Goal: Information Seeking & Learning: Learn about a topic

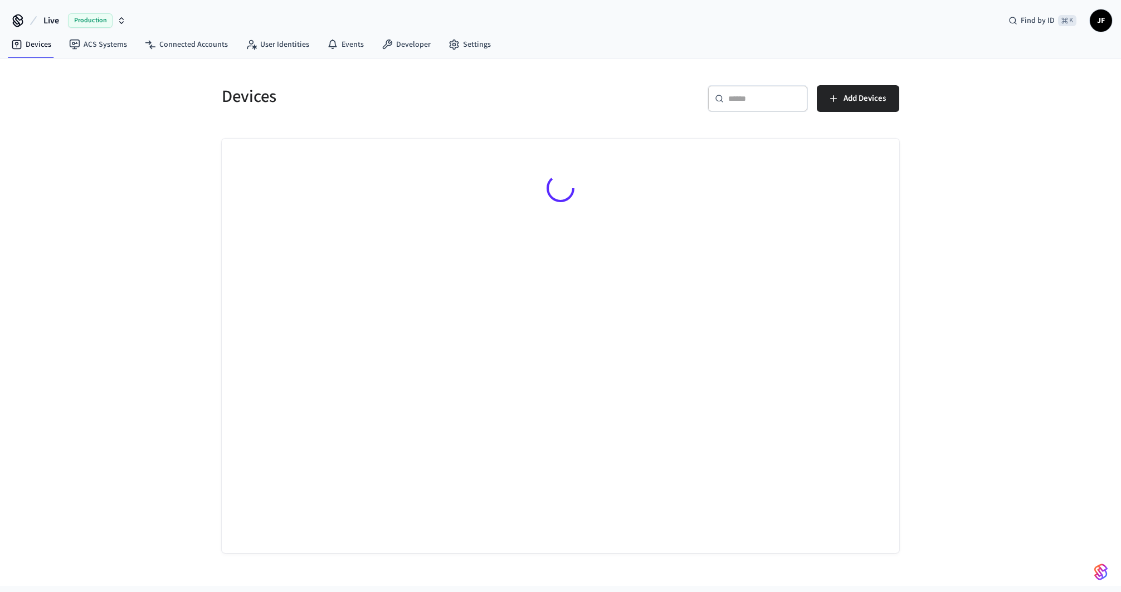
click at [57, 13] on button "Live Production" at bounding box center [84, 20] width 89 height 23
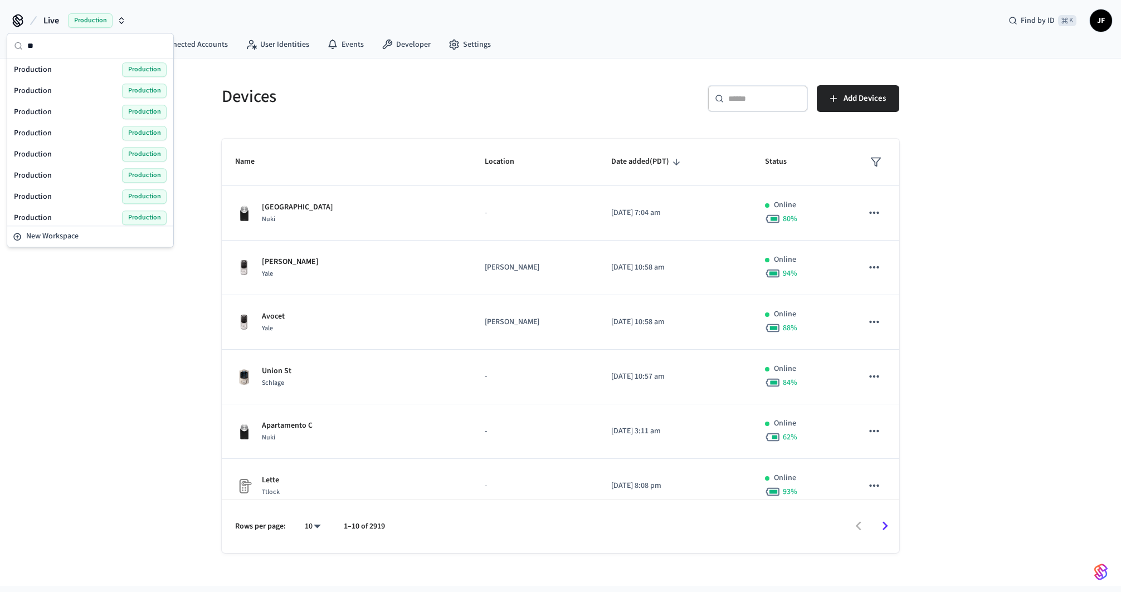
type input "*"
type input "*****"
click at [56, 64] on div "Octiv Prod Production" at bounding box center [90, 71] width 153 height 14
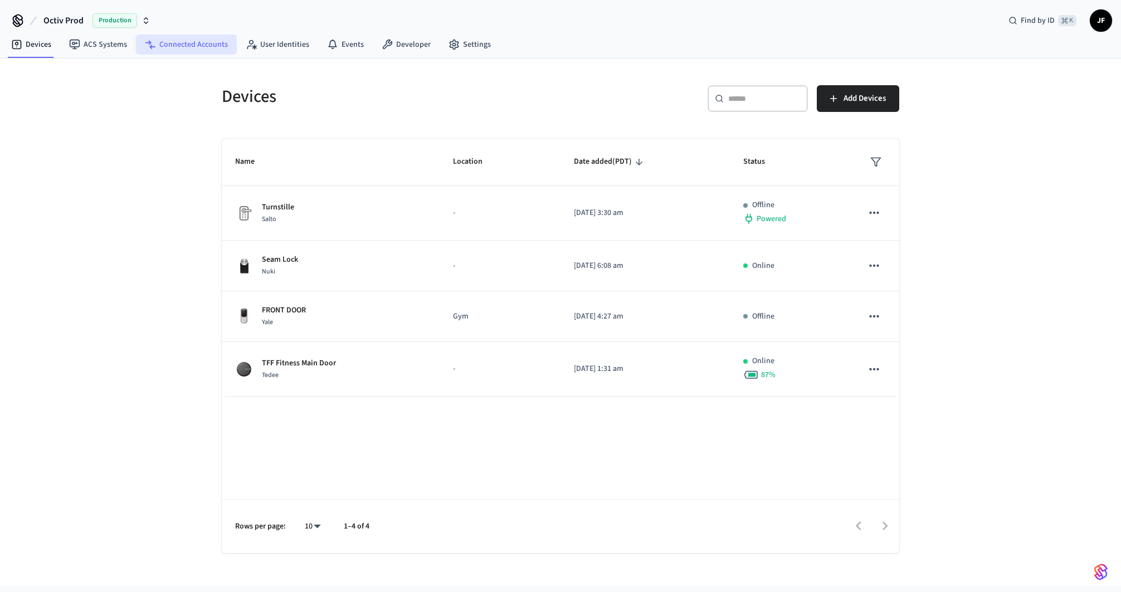
click at [154, 41] on link "Connected Accounts" at bounding box center [186, 45] width 101 height 20
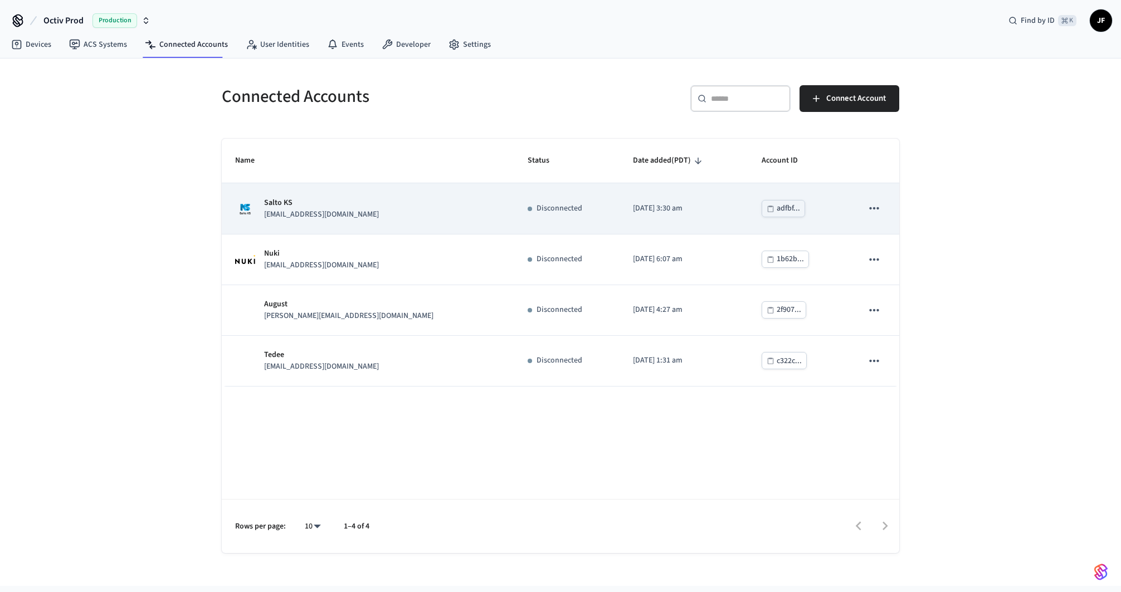
click at [300, 205] on p "Salto KS" at bounding box center [321, 203] width 115 height 12
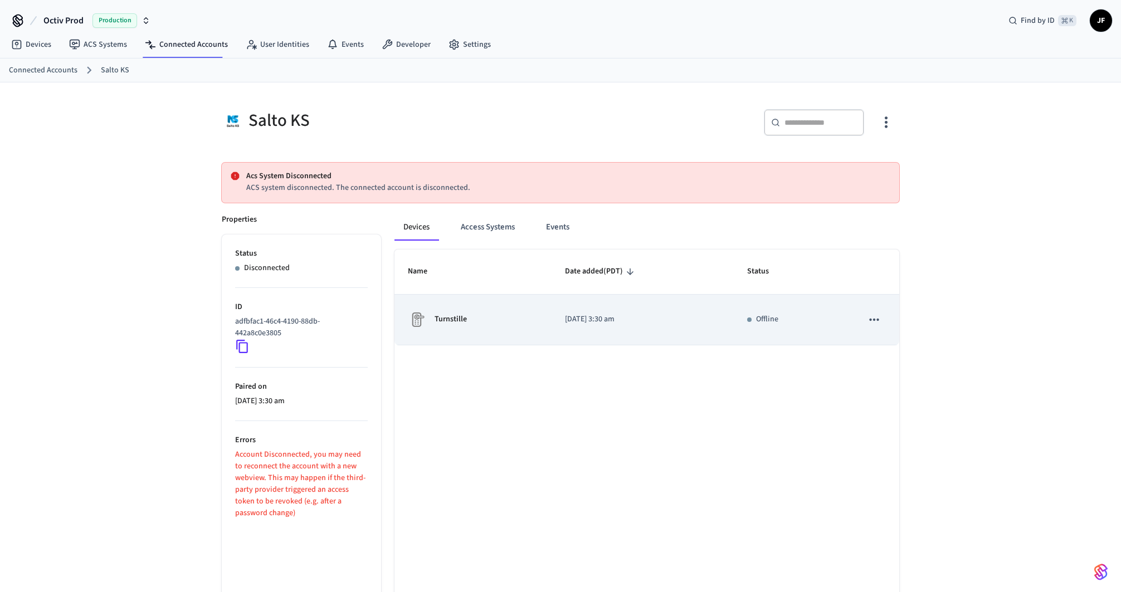
click at [486, 331] on td "Turnstille" at bounding box center [472, 320] width 157 height 51
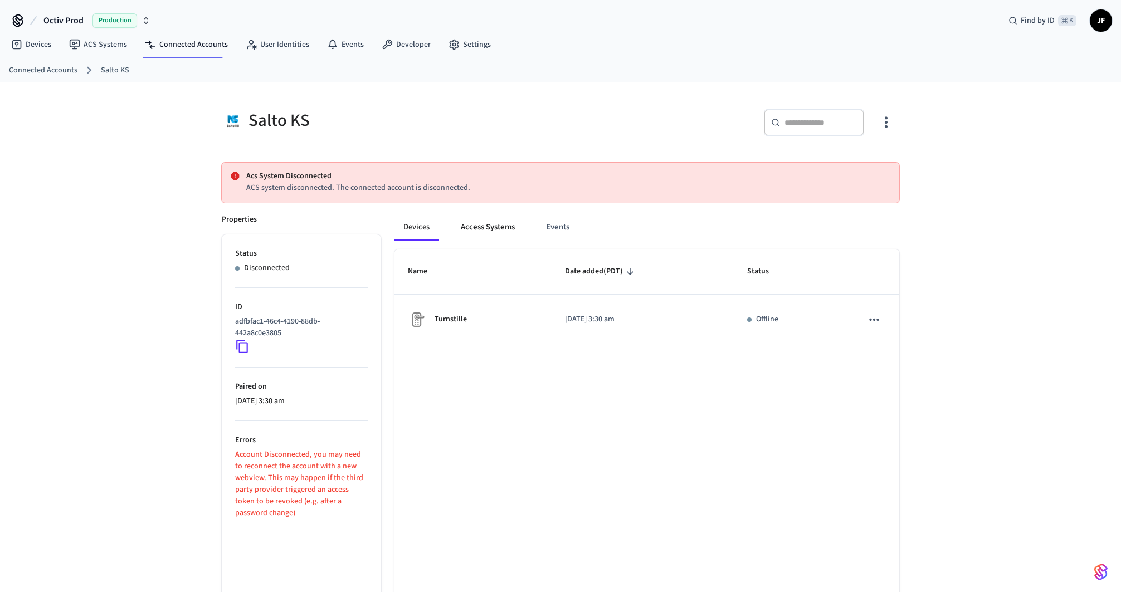
click at [475, 224] on button "Access Systems" at bounding box center [488, 227] width 72 height 27
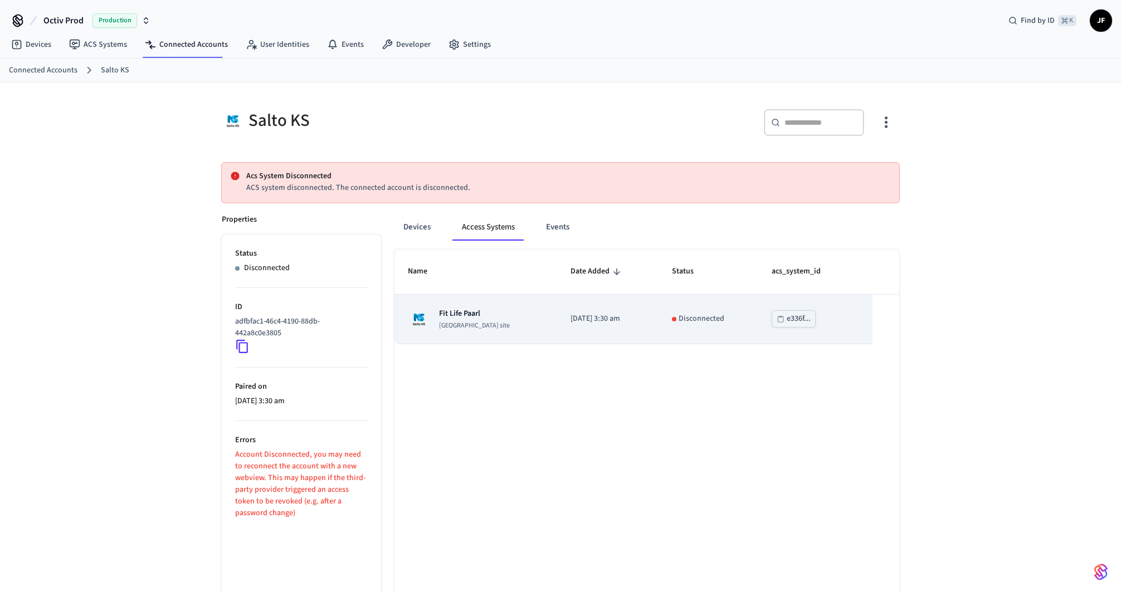
click at [566, 331] on td "[DATE] 3:30 am" at bounding box center [607, 320] width 101 height 50
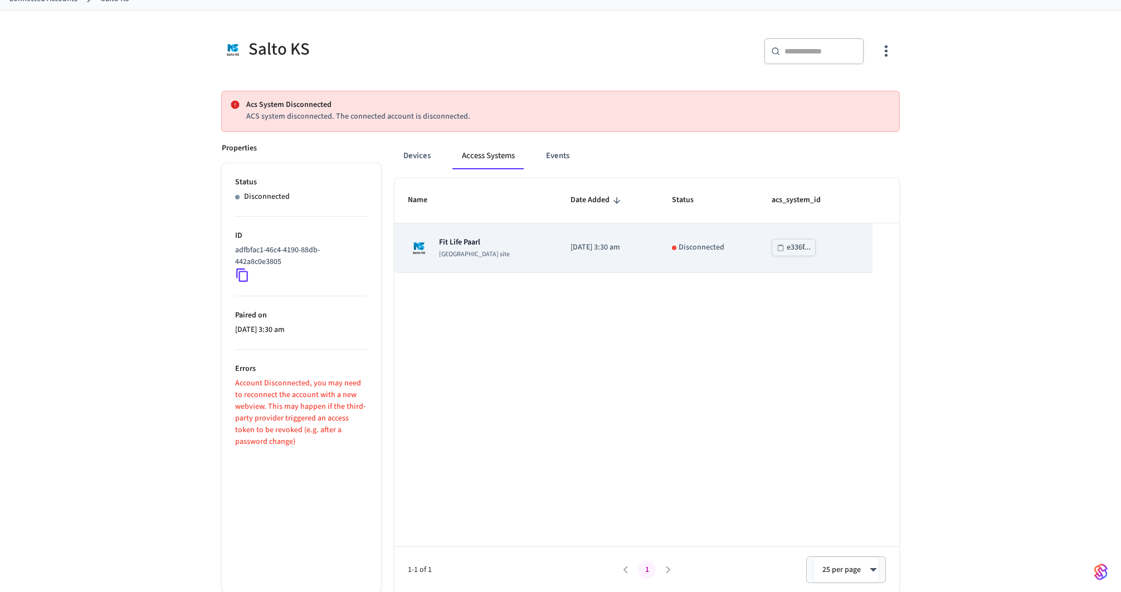
click at [492, 248] on div "Fit Life Paarl Salto KS site" at bounding box center [476, 248] width 136 height 22
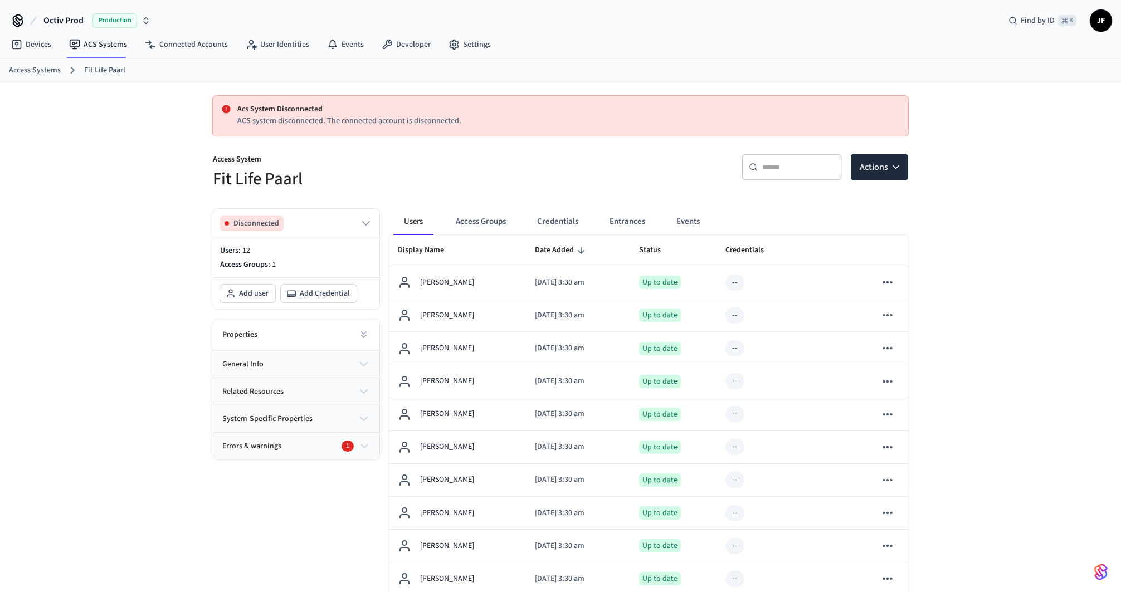
scroll to position [136, 0]
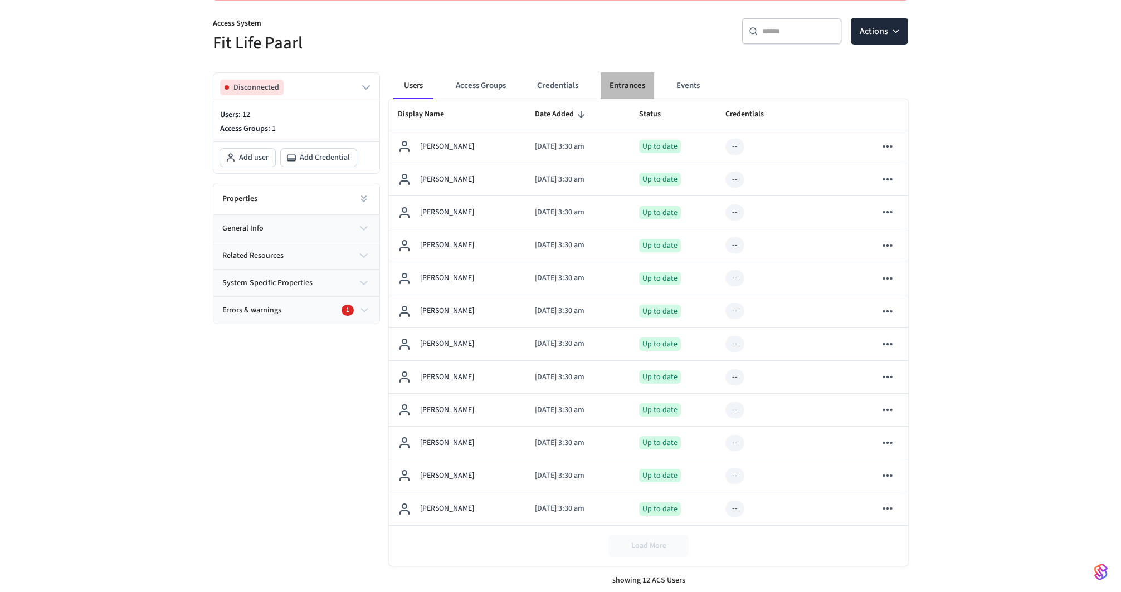
click at [622, 80] on button "Entrances" at bounding box center [626, 85] width 53 height 27
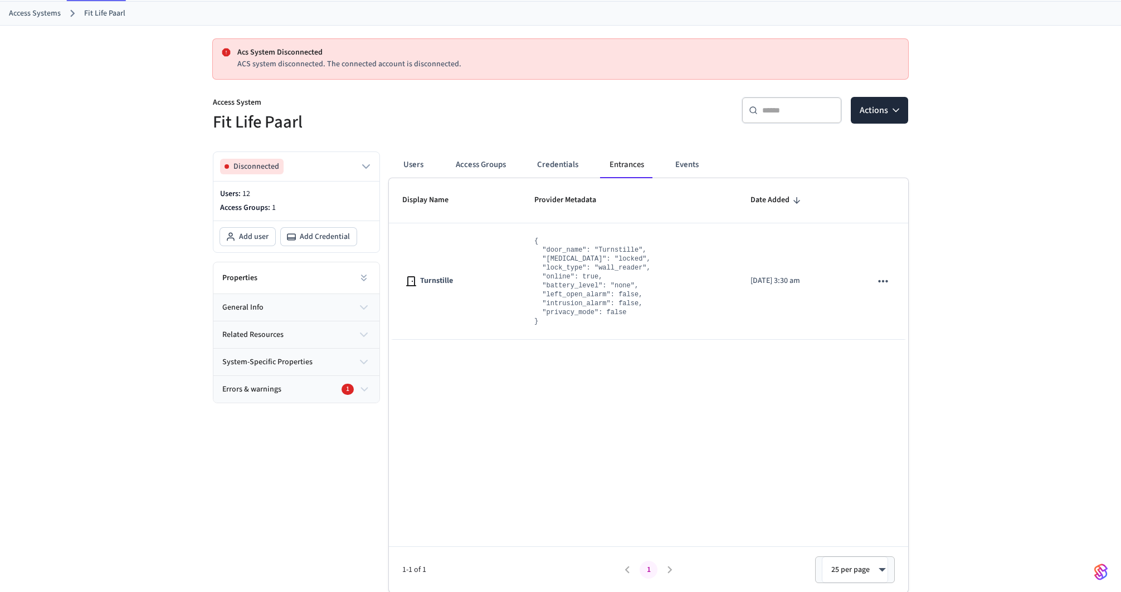
click at [488, 150] on div "Users Access Groups Credentials Entrances Events Display Name Provider Metadata…" at bounding box center [644, 368] width 528 height 450
click at [487, 160] on button "Access Groups" at bounding box center [481, 164] width 68 height 27
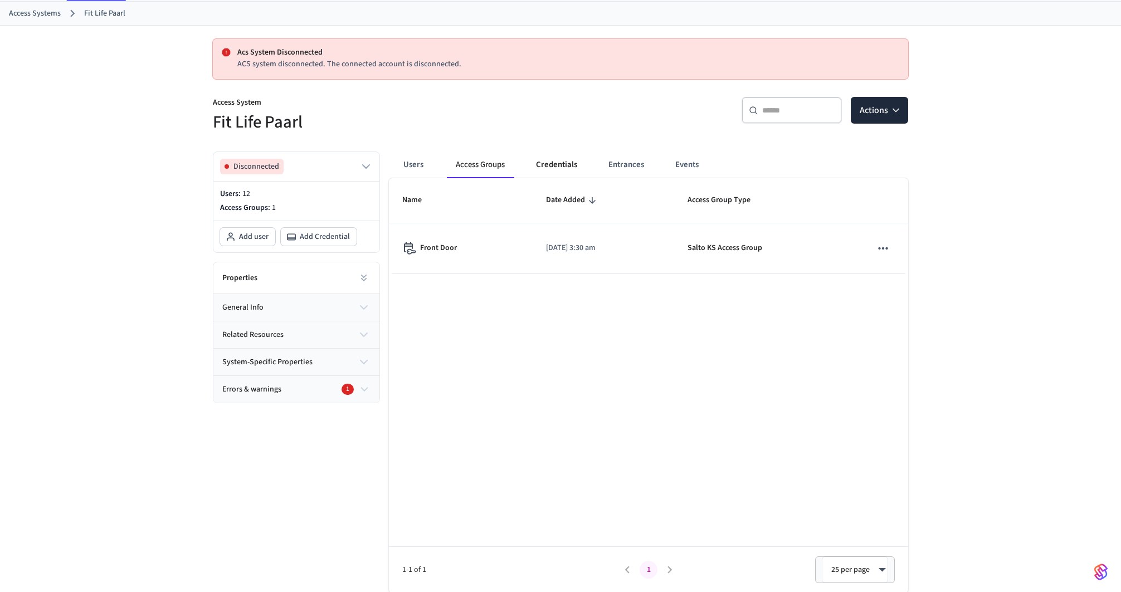
click at [553, 156] on button "Credentials" at bounding box center [556, 164] width 59 height 27
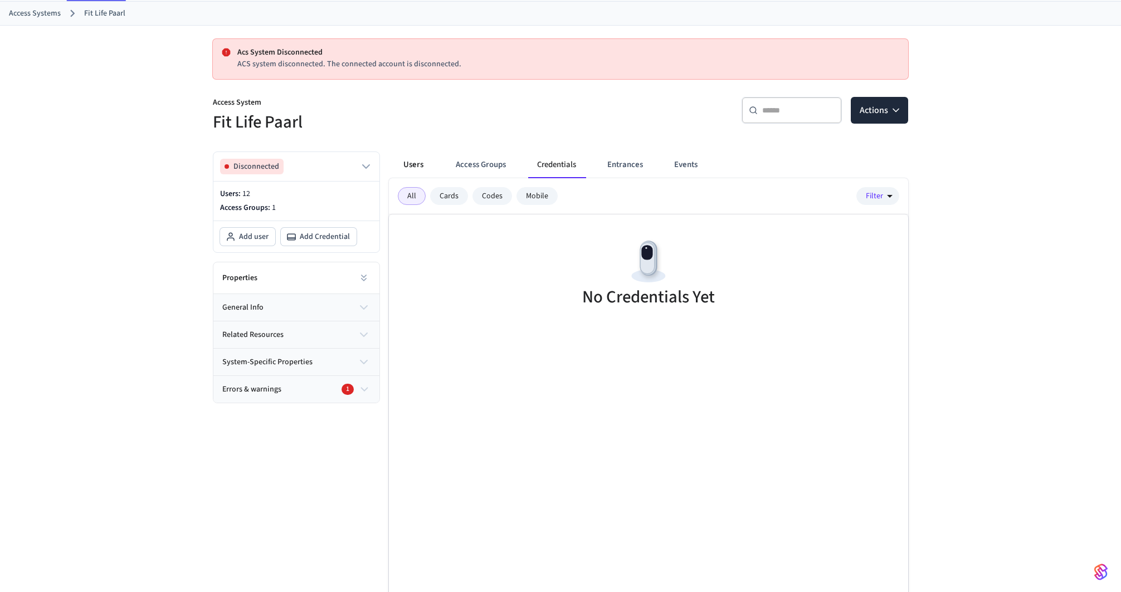
click at [399, 167] on button "Users" at bounding box center [413, 164] width 40 height 27
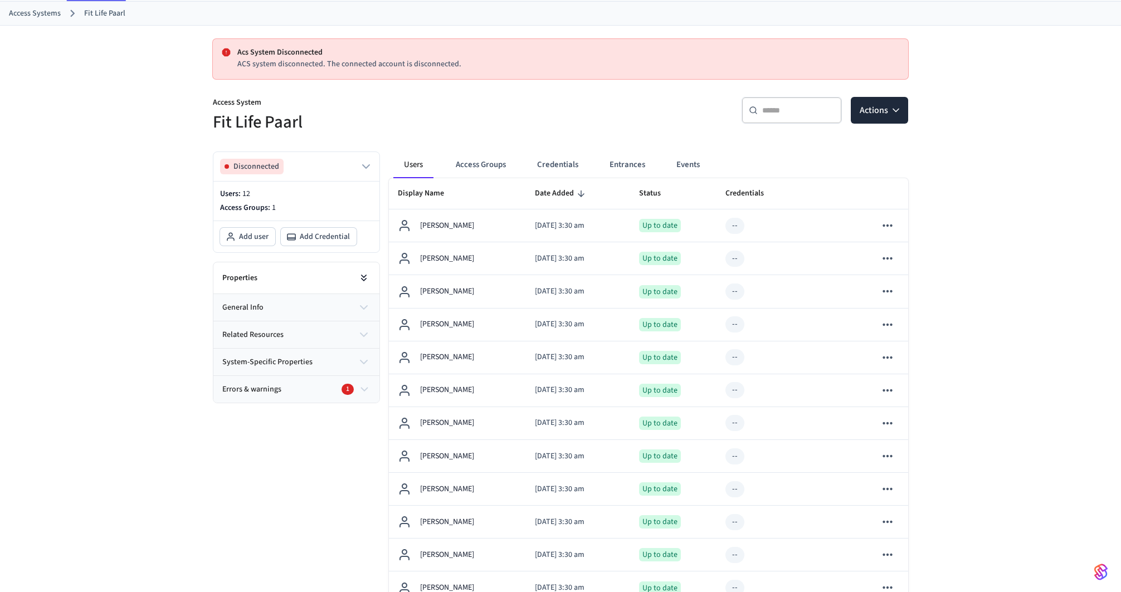
scroll to position [136, 0]
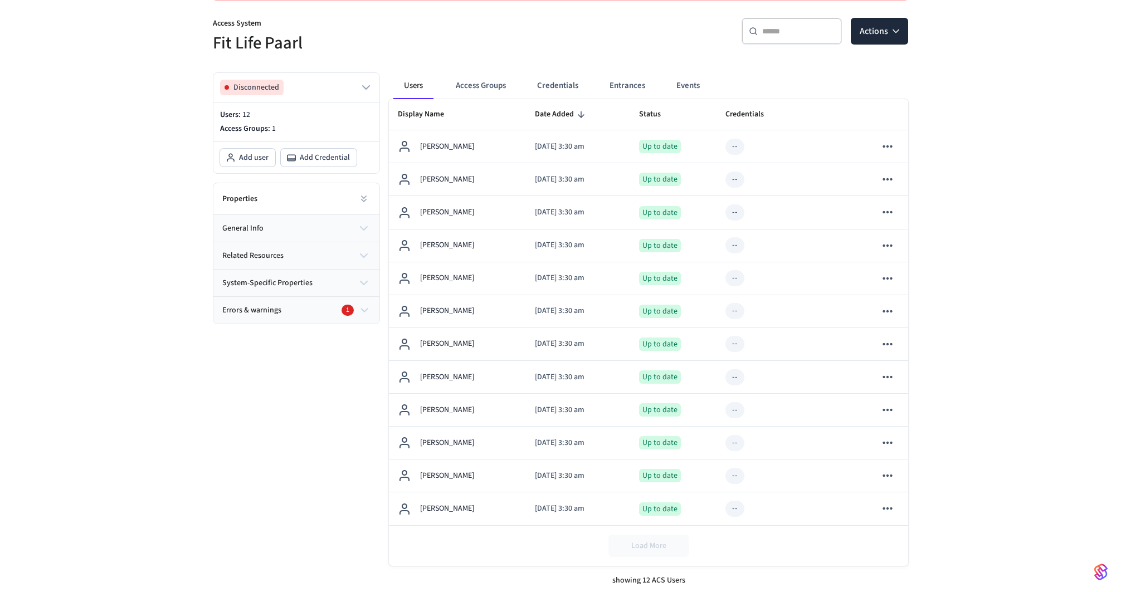
click at [998, 270] on div "Acs System Disconnected ACS system disconnected. The connected account is disco…" at bounding box center [560, 271] width 1121 height 648
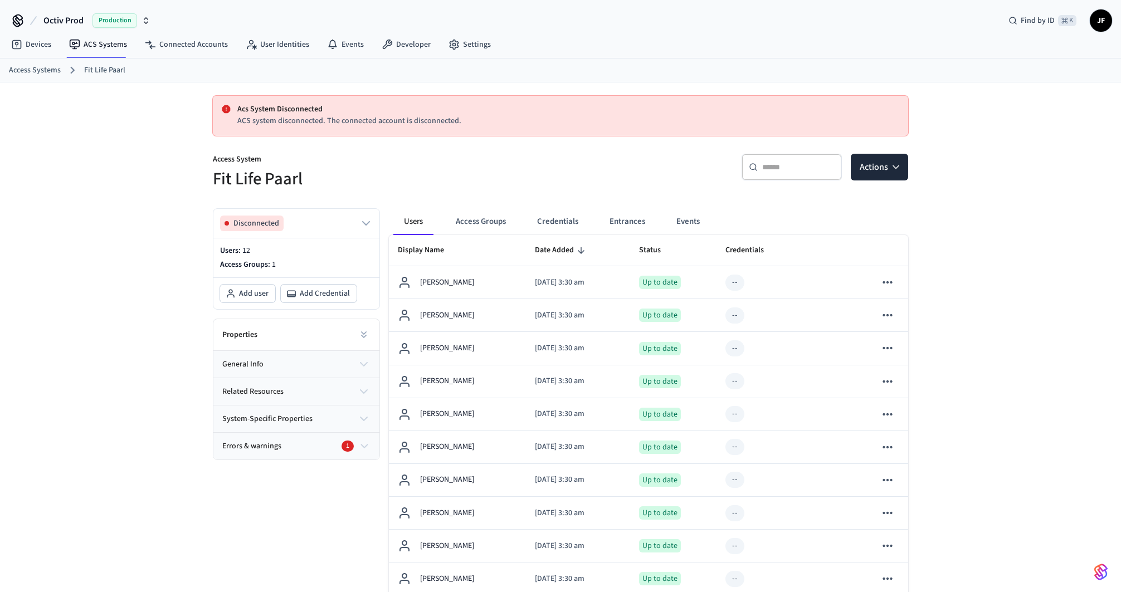
click at [47, 18] on span "Octiv Prod" at bounding box center [63, 20] width 40 height 13
type input "*****"
click at [45, 73] on span "Gymdesk - Production" at bounding box center [51, 71] width 75 height 11
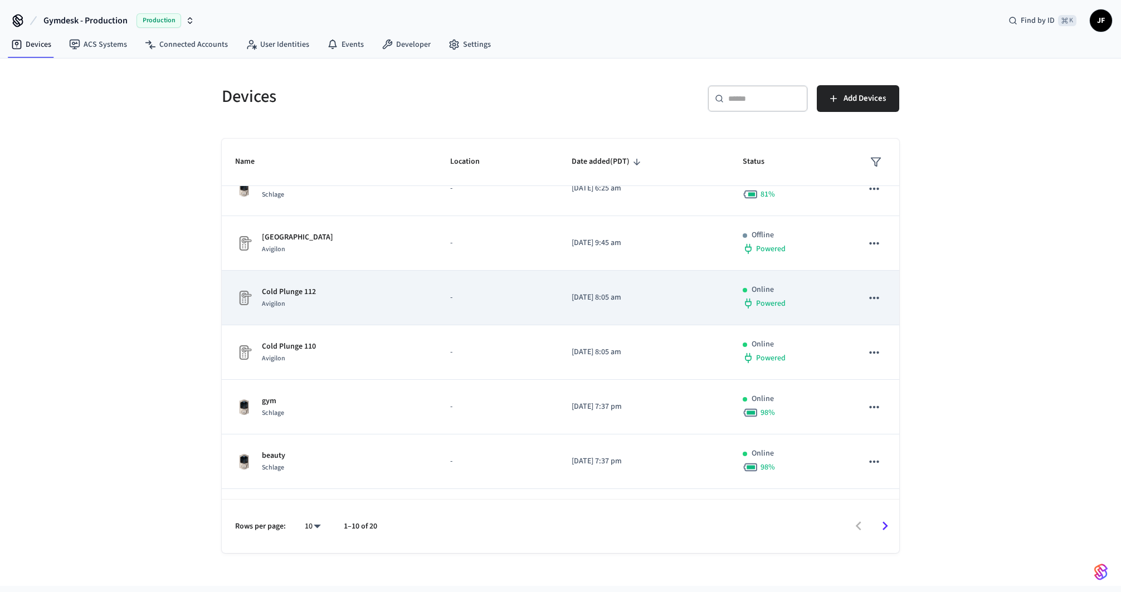
scroll to position [219, 0]
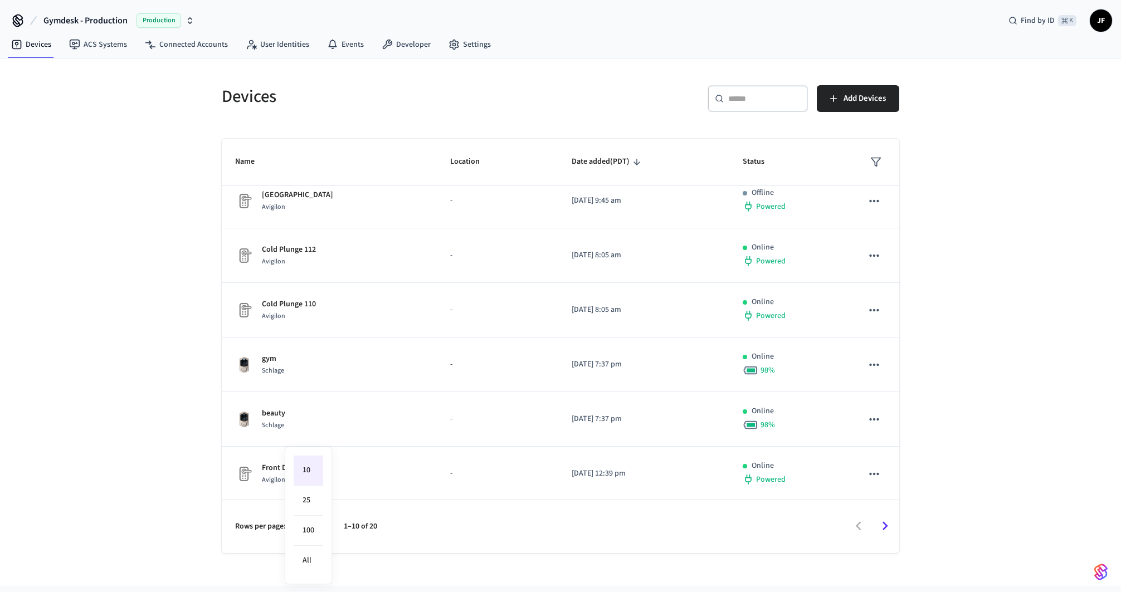
click at [315, 517] on body "Gymdesk - Production Production Find by ID ⌘ K JF Devices ACS Systems Connected…" at bounding box center [560, 310] width 1121 height 620
click at [316, 491] on li "25" at bounding box center [309, 501] width 30 height 30
type input "**"
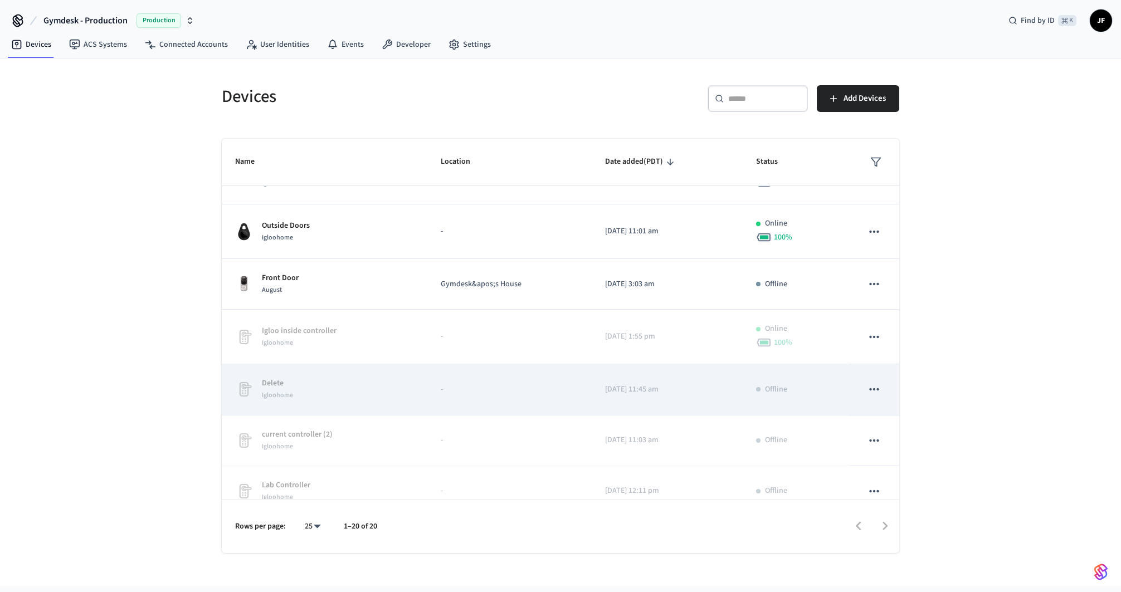
scroll to position [744, 0]
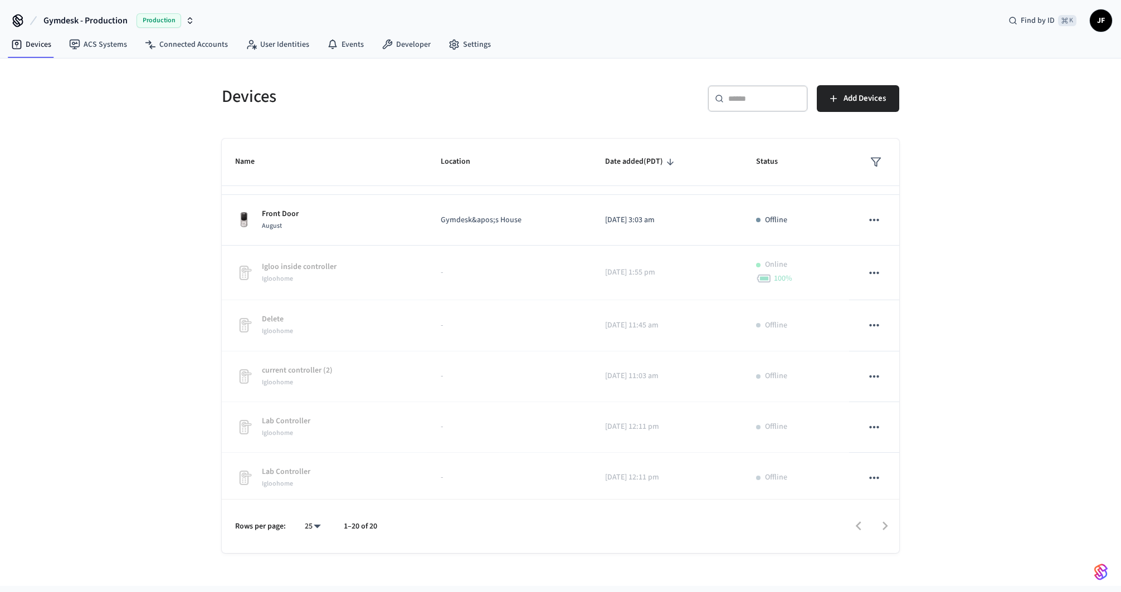
click at [560, 125] on div "Devices ​ ​ Add Devices Name Location Date added (PDT) Status Front Door Lockly…" at bounding box center [560, 312] width 695 height 481
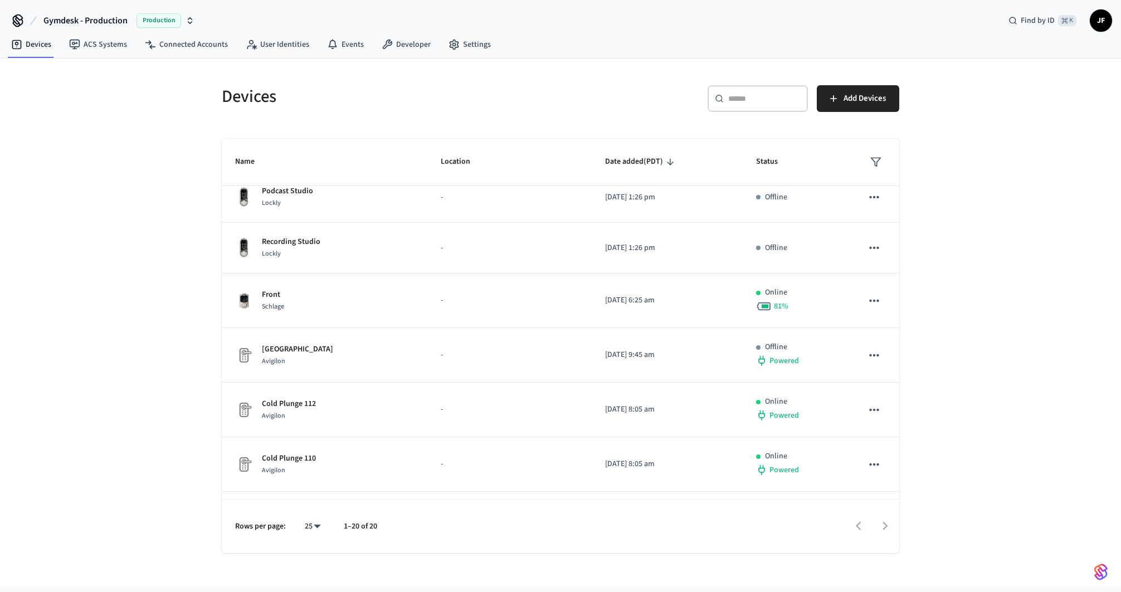
scroll to position [0, 0]
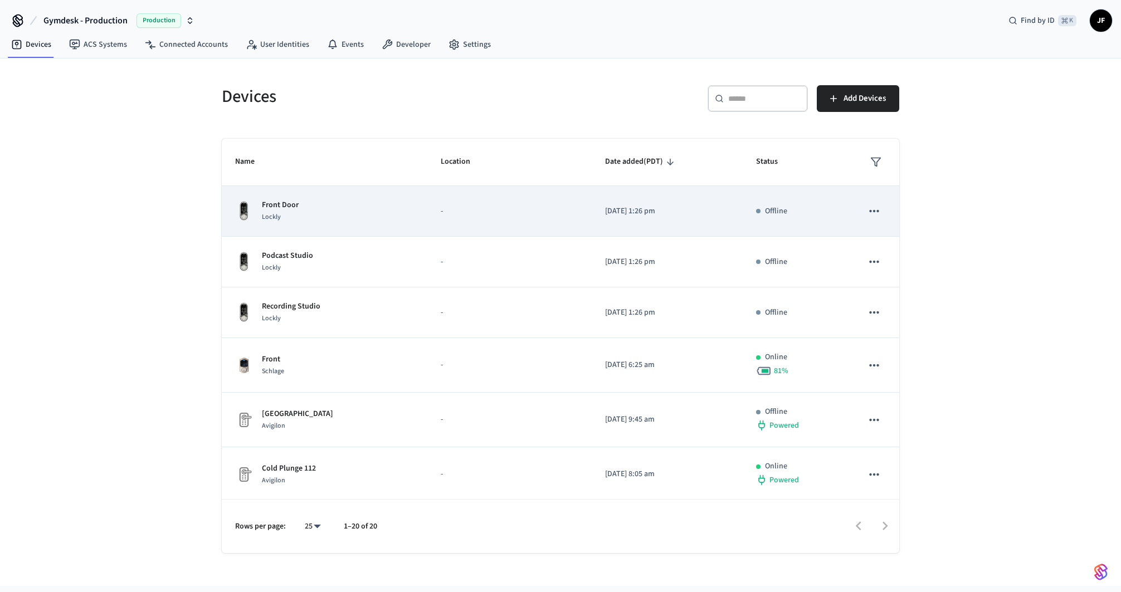
click at [472, 209] on p "-" at bounding box center [509, 212] width 137 height 12
click at [395, 211] on div "Front Door Lockly" at bounding box center [324, 210] width 179 height 23
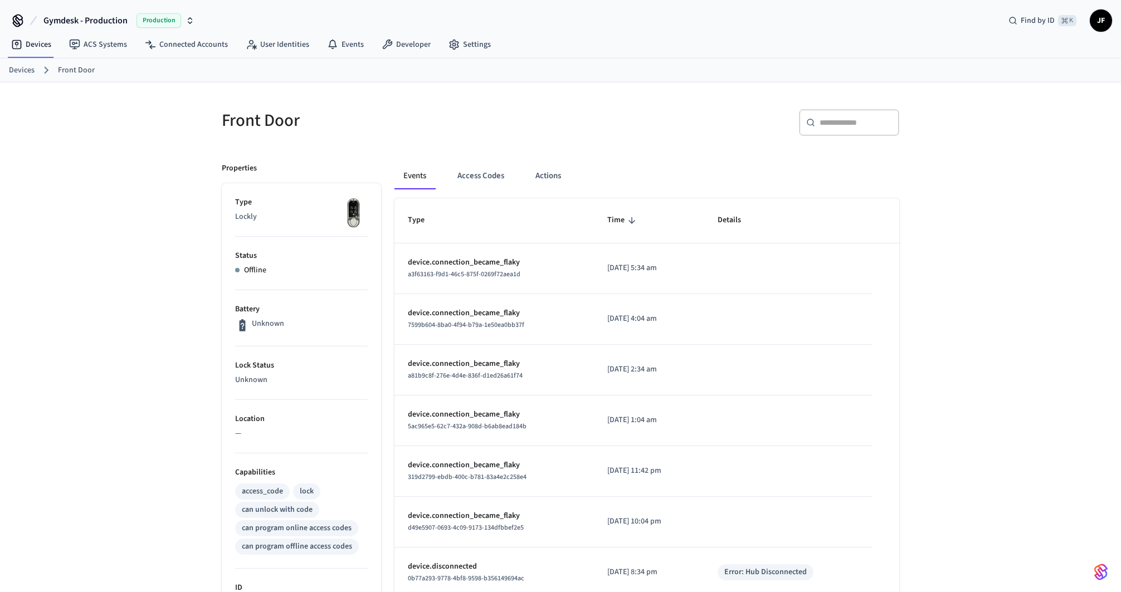
click at [986, 342] on div "Front Door ​ ​ Properties Type Lockly Status Offline Battery Unknown Lock Statu…" at bounding box center [560, 471] width 1121 height 779
